Goal: Navigation & Orientation: Find specific page/section

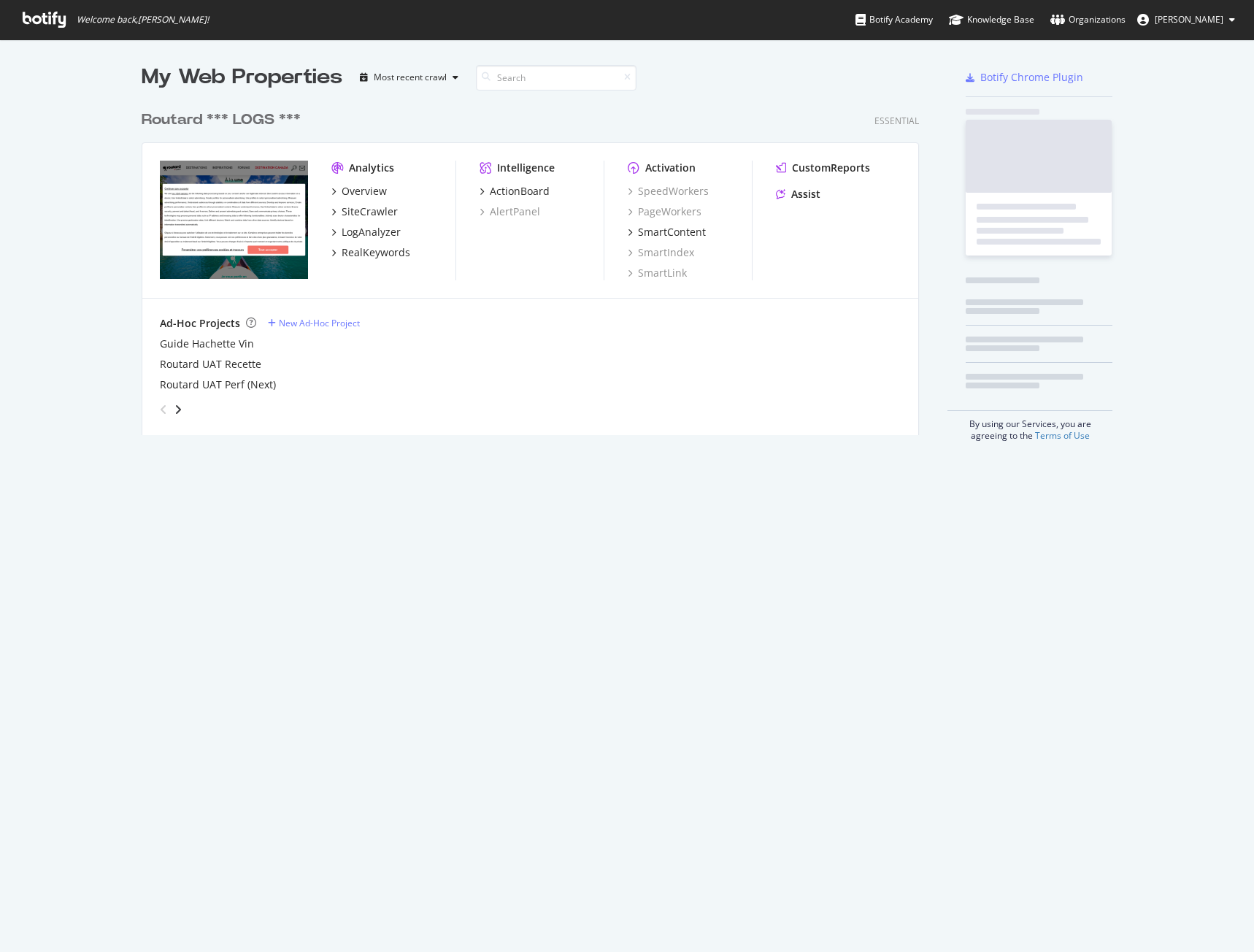
scroll to position [941, 1232]
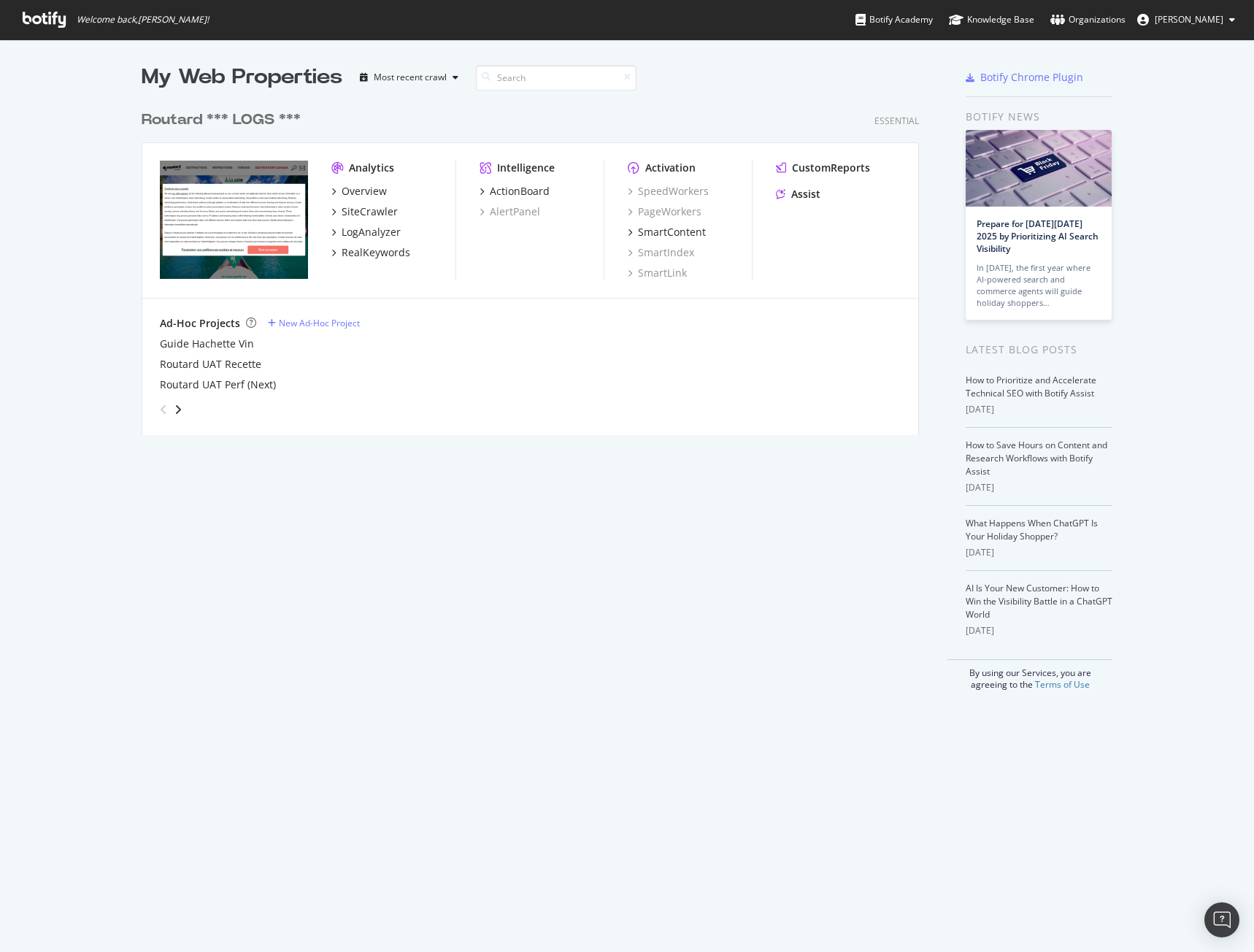
click at [48, 21] on icon at bounding box center [44, 20] width 43 height 16
click at [1194, 21] on span "[PERSON_NAME]" at bounding box center [1189, 19] width 69 height 13
click at [1156, 51] on link "Edit Profile" at bounding box center [1176, 50] width 140 height 22
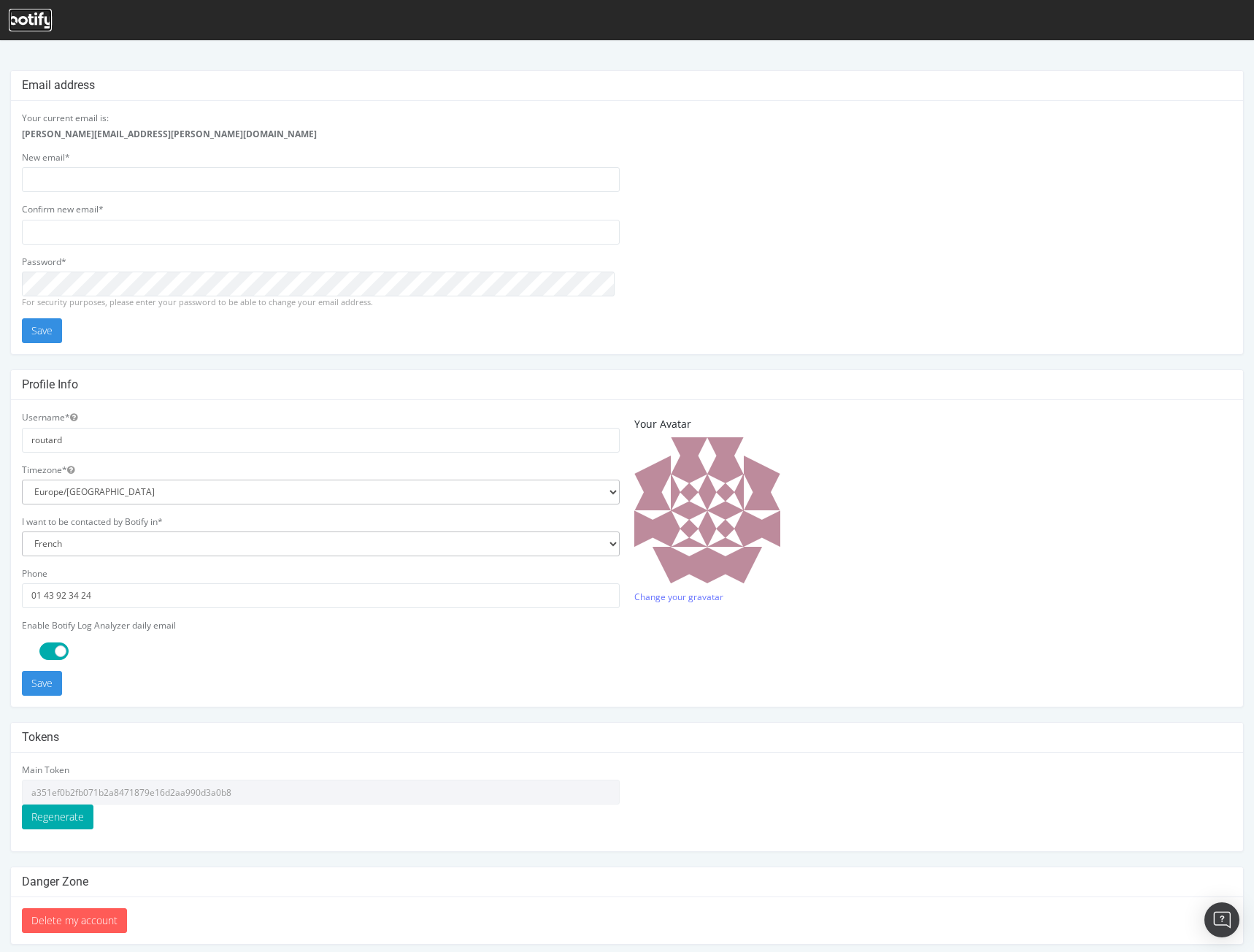
click at [13, 29] on div at bounding box center [30, 20] width 43 height 22
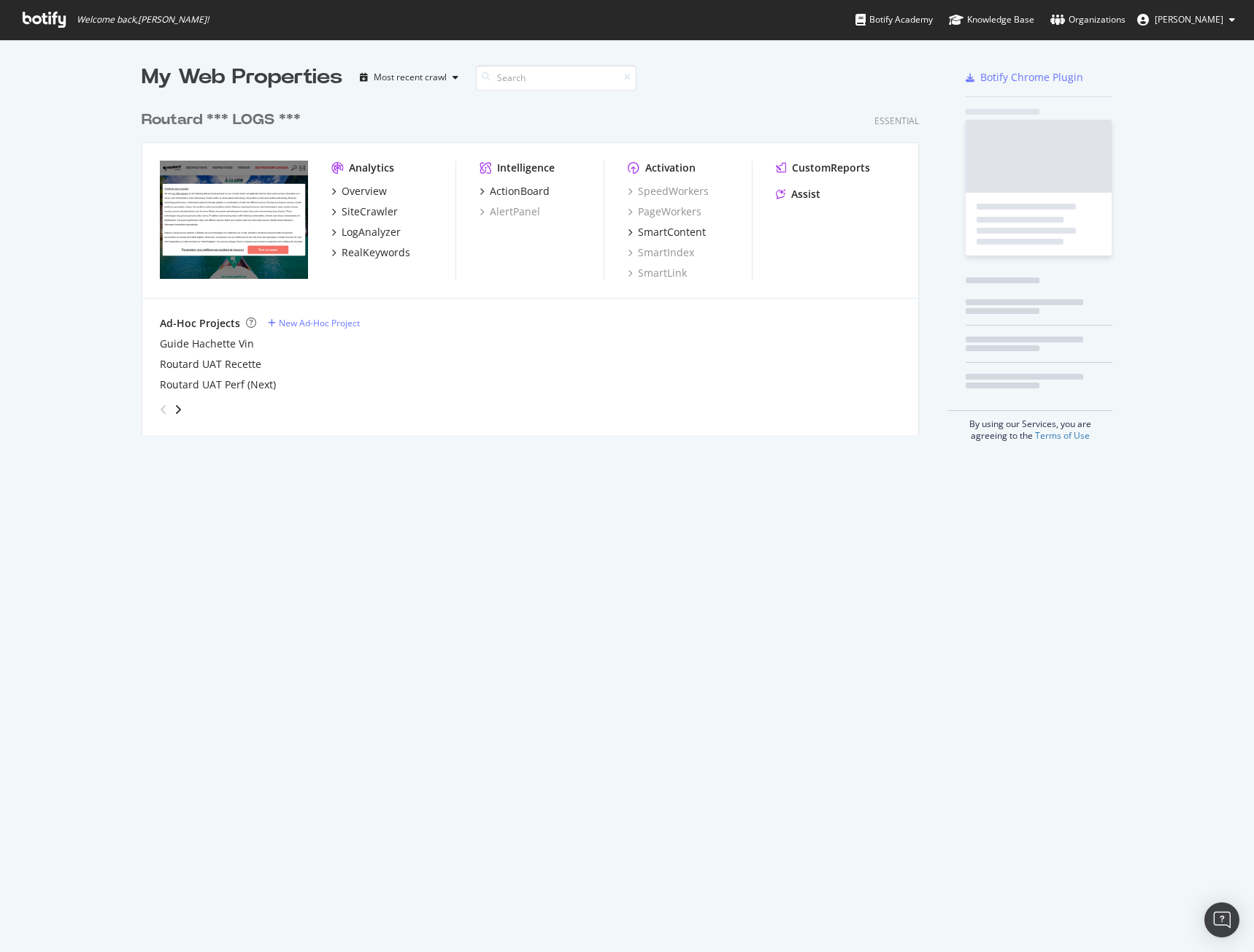
scroll to position [333, 778]
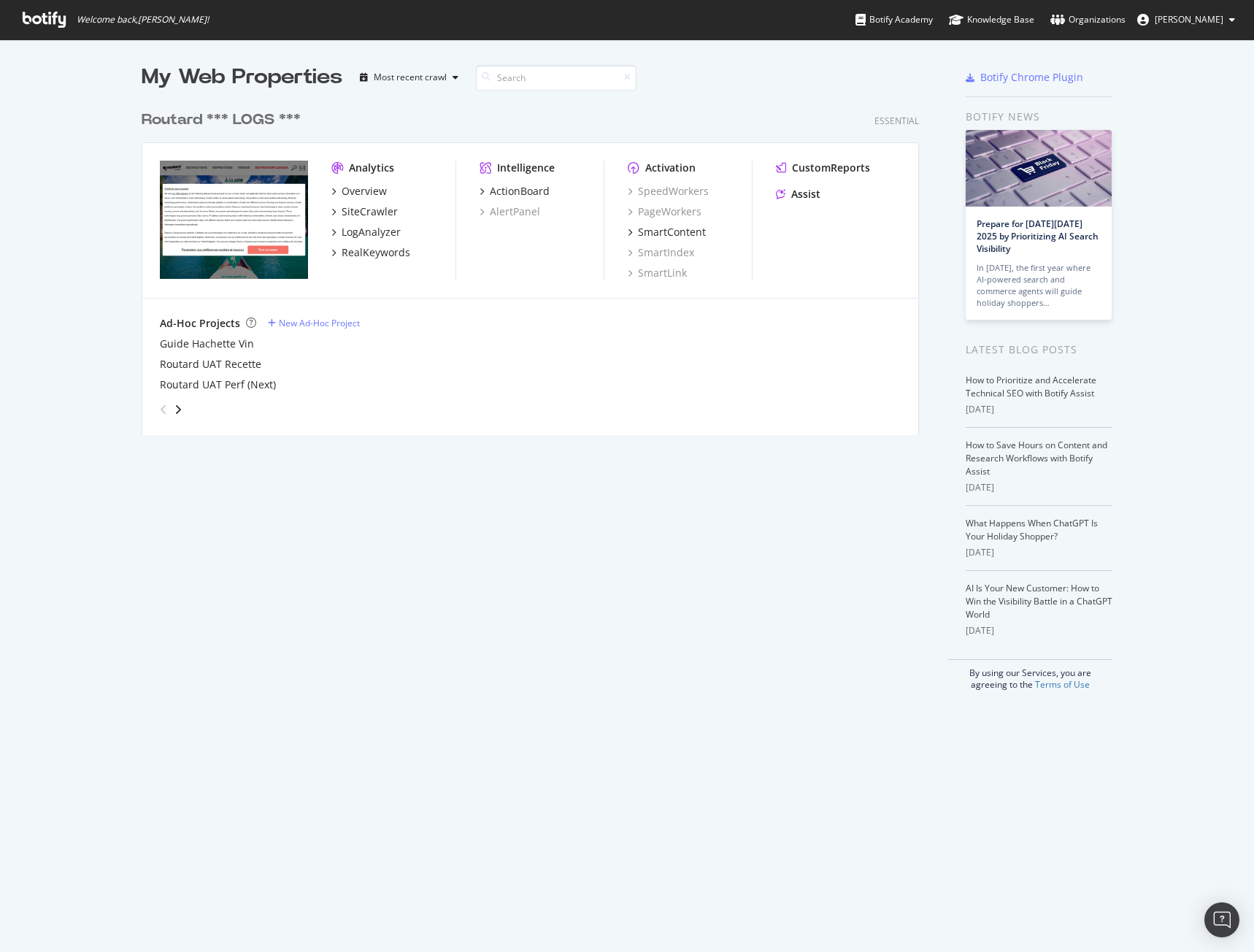
click at [244, 121] on div "Routard *** LOGS ***" at bounding box center [221, 120] width 159 height 21
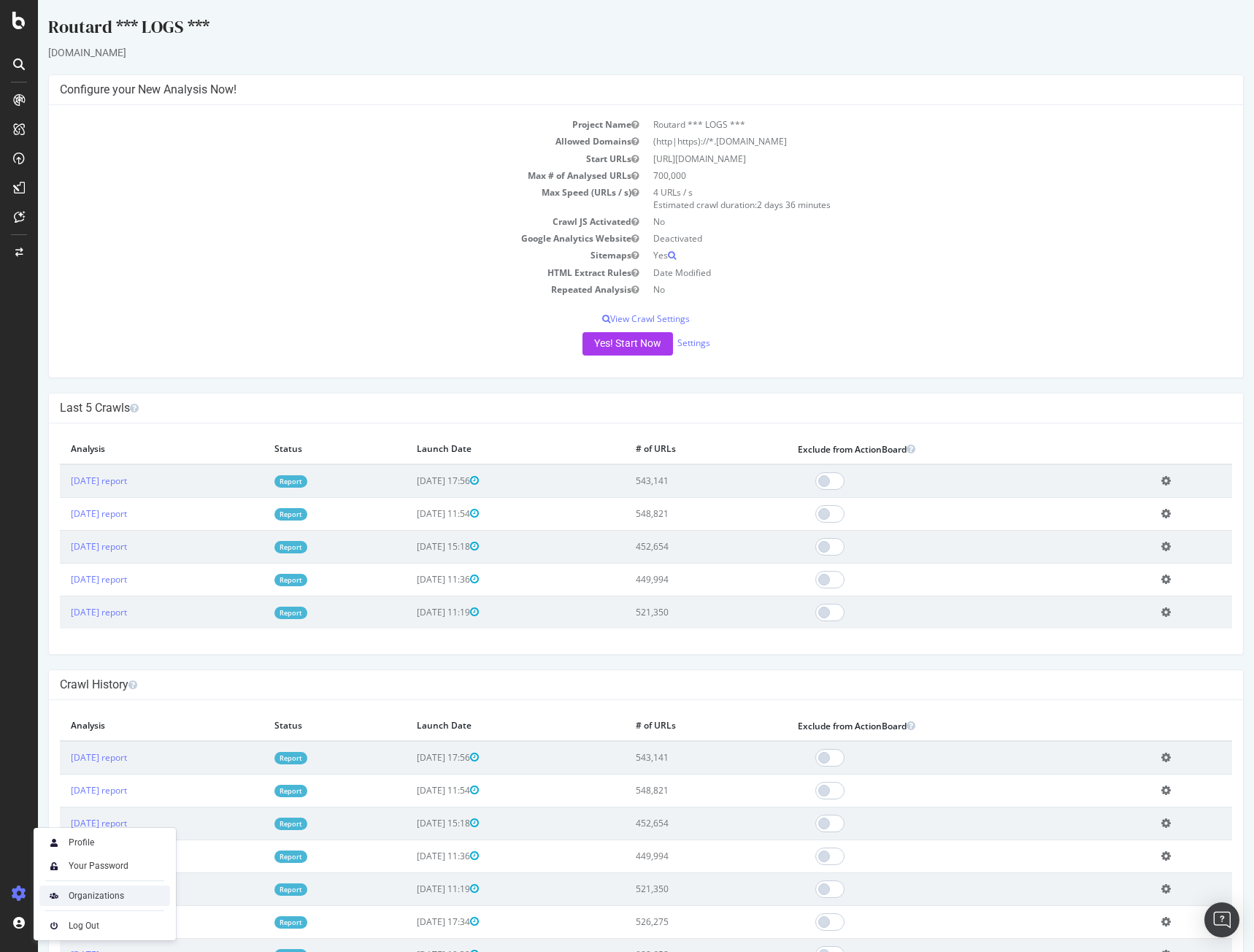
click at [112, 898] on div "Organizations" at bounding box center [96, 895] width 55 height 12
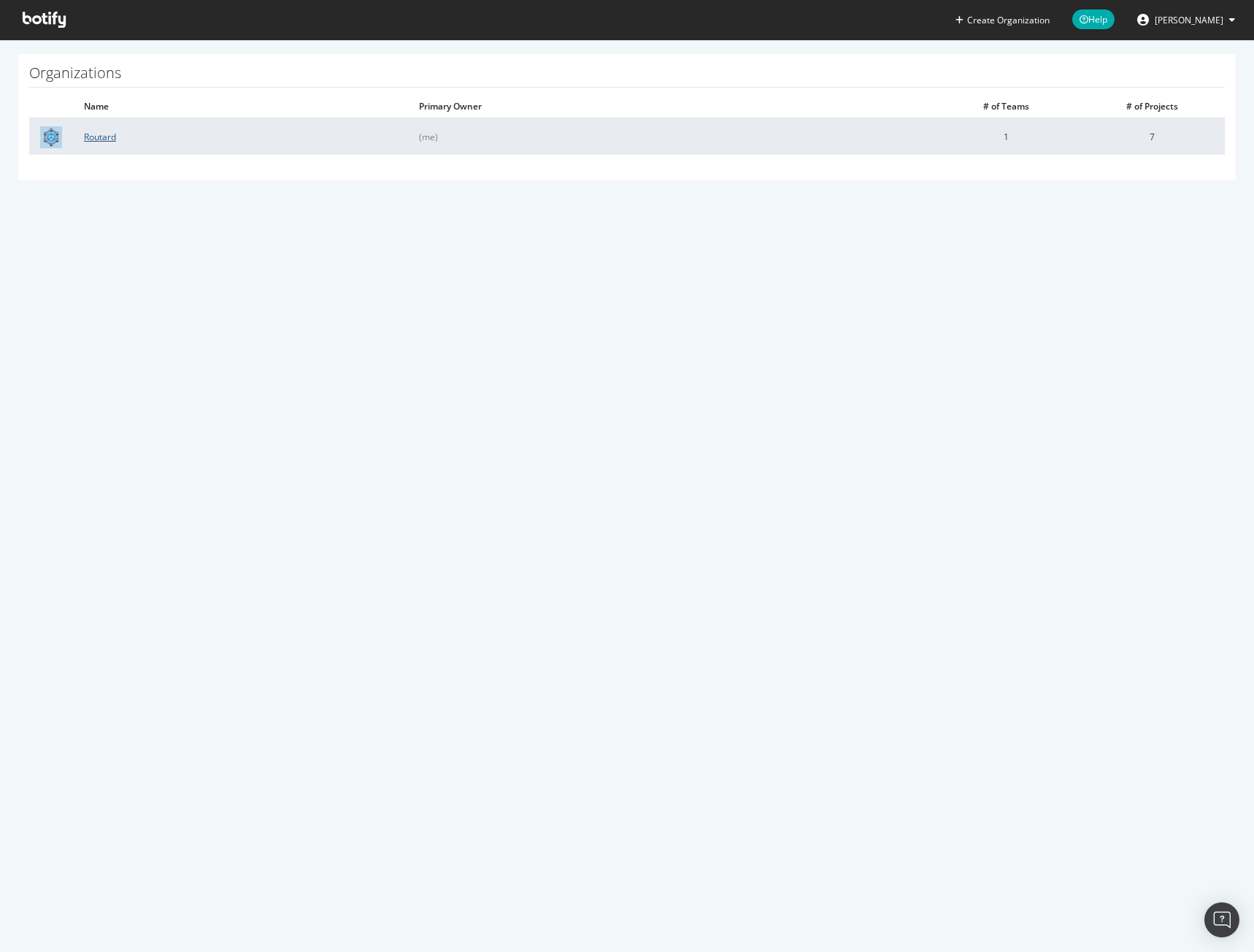
click at [103, 137] on link "Routard" at bounding box center [100, 137] width 32 height 13
